Goal: Find specific page/section: Find specific page/section

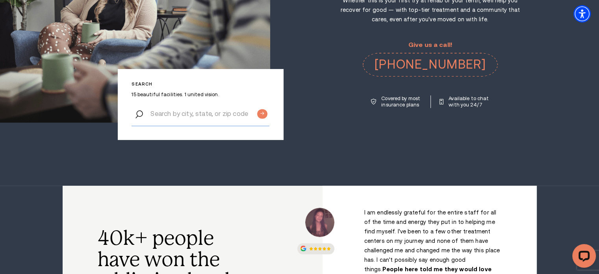
click at [214, 113] on input "Search by city, state, or zip code" at bounding box center [201, 113] width 138 height 25
type input "eastn"
click at [257, 109] on input "Submit button" at bounding box center [262, 113] width 10 height 9
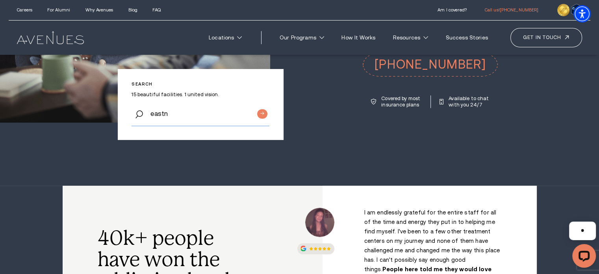
click at [164, 115] on input "eastn" at bounding box center [201, 113] width 138 height 25
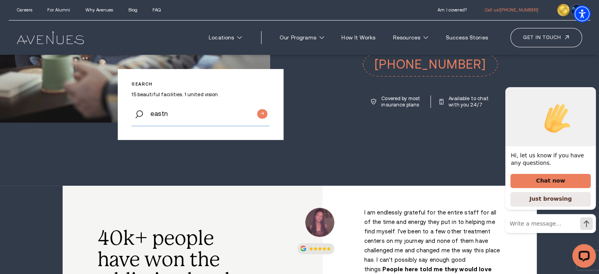
paste input "Took driver improvement class,"
click at [164, 115] on input "eastTook driver improvement class,n" at bounding box center [201, 113] width 138 height 25
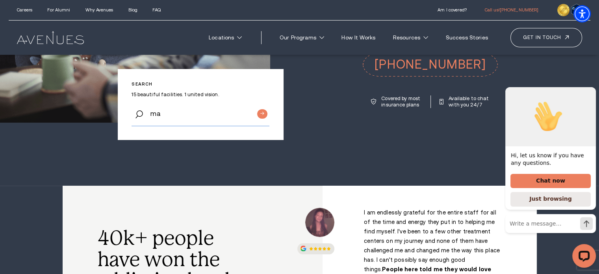
scroll to position [0, 0]
type input "[US_STATE]"
click at [257, 109] on input "Submit button" at bounding box center [262, 113] width 10 height 9
